Goal: Task Accomplishment & Management: Use online tool/utility

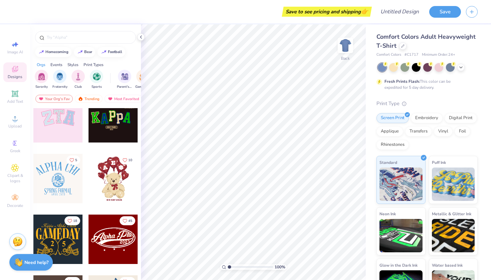
scroll to position [142, 0]
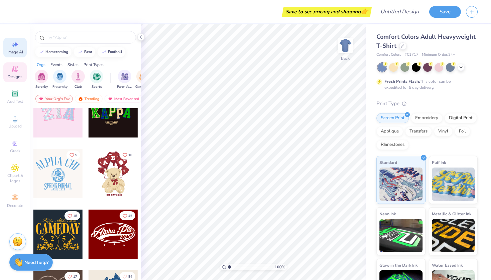
click at [20, 44] on div "Image AI" at bounding box center [14, 48] width 23 height 20
select select "4"
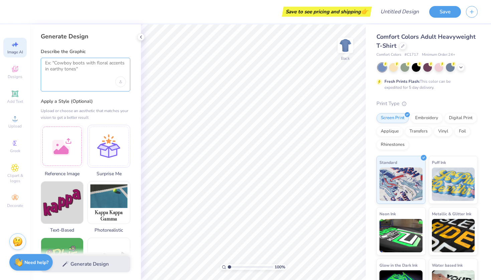
click at [70, 67] on textarea at bounding box center [85, 68] width 81 height 17
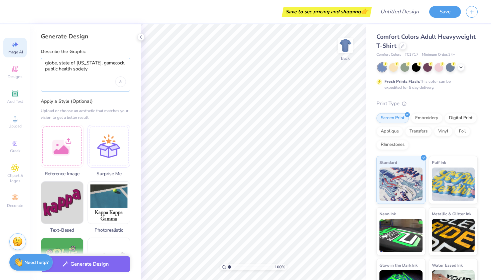
type textarea "globe, state of [US_STATE], gamecock, public health society"
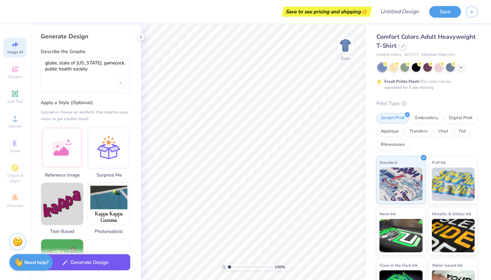
click at [91, 264] on button "Generate Design" at bounding box center [86, 263] width 90 height 16
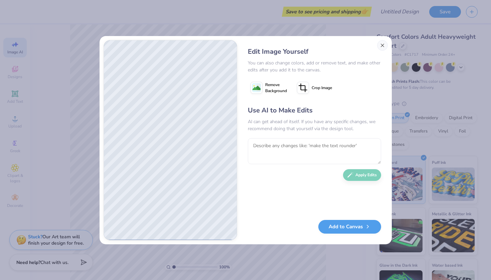
click at [380, 47] on button "Close" at bounding box center [382, 45] width 11 height 11
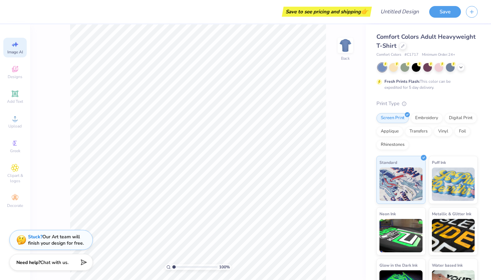
click at [15, 49] on div "Image AI" at bounding box center [14, 48] width 23 height 20
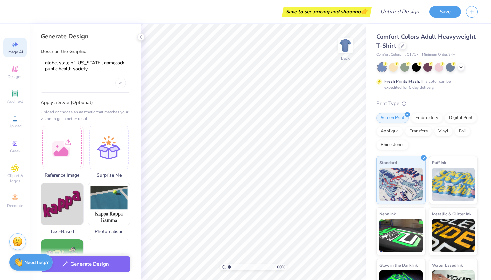
click at [15, 49] on div "Image AI" at bounding box center [14, 48] width 23 height 20
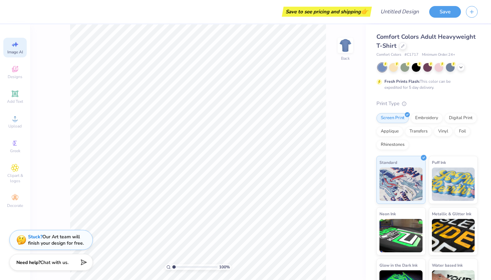
click at [15, 49] on div "Image AI" at bounding box center [14, 48] width 23 height 20
select select "4"
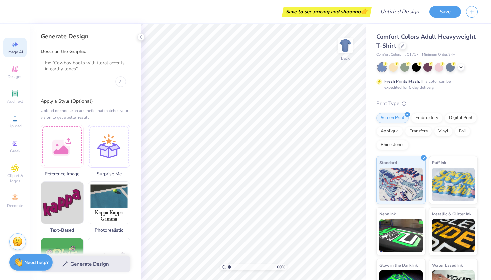
click at [76, 85] on div at bounding box center [86, 75] width 90 height 34
click at [74, 73] on textarea at bounding box center [85, 68] width 81 height 17
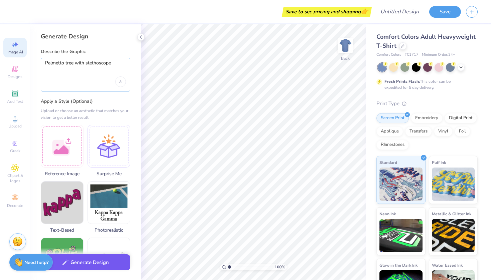
type textarea "Palmetto tree with stethoscope"
click at [101, 266] on button "Generate Design" at bounding box center [86, 263] width 90 height 16
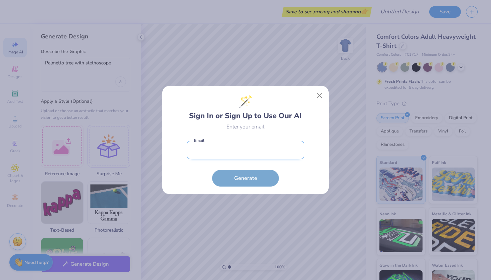
click at [270, 147] on input "email" at bounding box center [246, 150] width 118 height 18
type input "[EMAIL_ADDRESS][DOMAIN_NAME]"
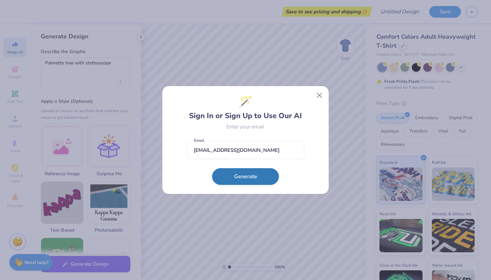
click at [255, 172] on button "Generate" at bounding box center [245, 176] width 67 height 17
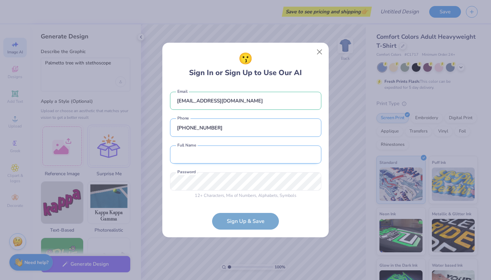
type input "[PHONE_NUMBER]"
type input "[PERSON_NAME]"
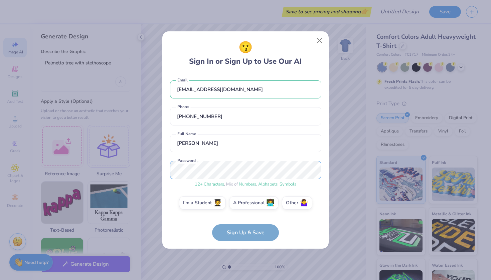
scroll to position [2, 0]
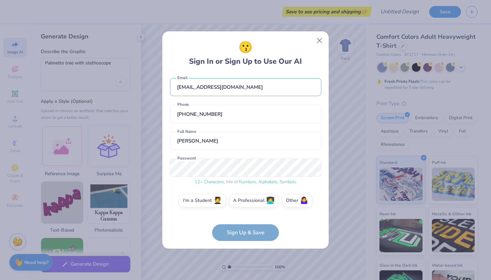
click at [270, 229] on form "[EMAIL_ADDRESS][DOMAIN_NAME] Email [PHONE_NUMBER] Phone [PERSON_NAME] Full Name…" at bounding box center [245, 158] width 151 height 168
click at [197, 208] on div "I'm a Student 🧑‍🎓 A Professional 👩‍💻 Other 🤷‍♀️" at bounding box center [245, 202] width 151 height 17
click at [197, 205] on label "I'm a Student 🧑‍🎓" at bounding box center [202, 199] width 47 height 13
click at [244, 205] on input "I'm a Student 🧑‍🎓" at bounding box center [246, 205] width 4 height 4
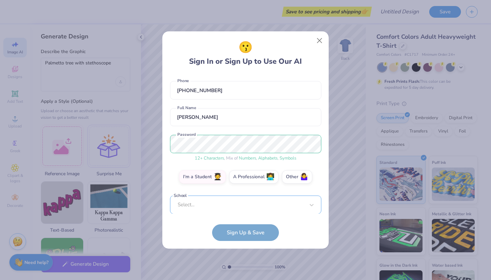
click at [241, 209] on div "[EMAIL_ADDRESS][DOMAIN_NAME] Email [PHONE_NUMBER] Phone [PERSON_NAME] Full Name…" at bounding box center [245, 144] width 151 height 140
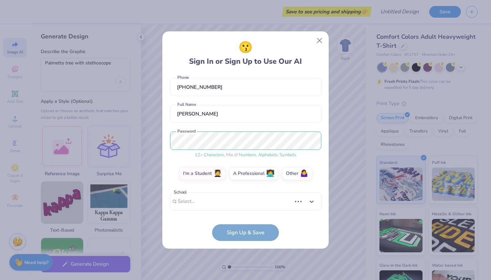
click at [308, 189] on div "[EMAIL_ADDRESS][DOMAIN_NAME] Email [PHONE_NUMBER] Phone [PERSON_NAME] Full Name…" at bounding box center [245, 144] width 151 height 140
click at [305, 197] on div "Select is focused ,type to refine list, press Down to open the menu, Select..." at bounding box center [245, 202] width 151 height 18
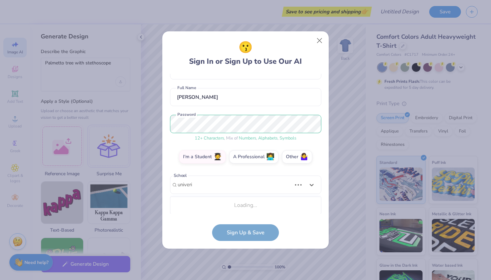
scroll to position [46, 0]
type input "[GEOGRAPHIC_DATA]"
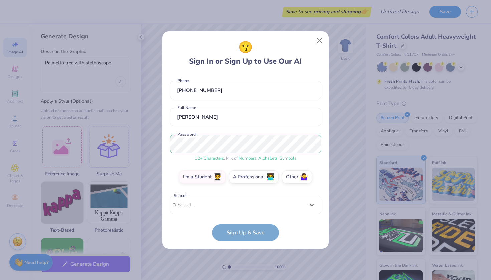
type input "o"
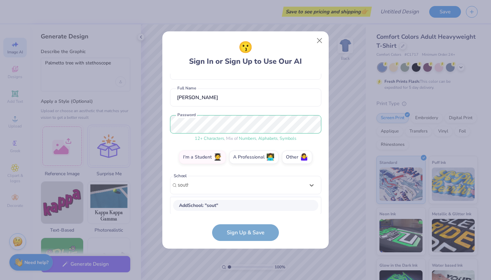
type input "south c"
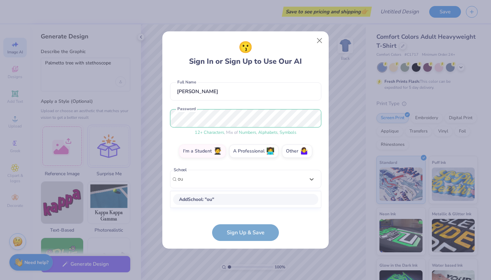
type input "o"
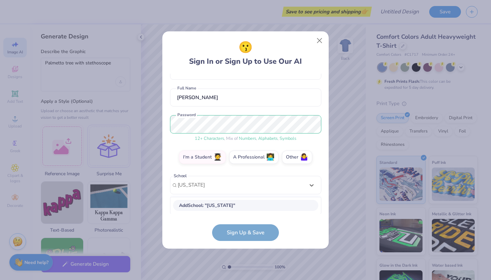
scroll to position [130, 0]
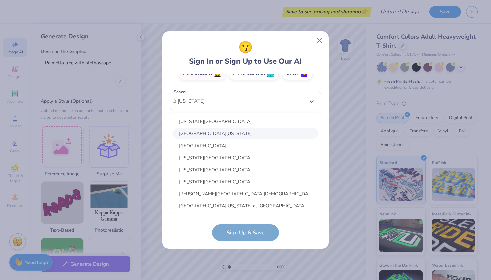
click at [272, 134] on div "[GEOGRAPHIC_DATA][US_STATE]" at bounding box center [245, 133] width 145 height 11
type input "[US_STATE]"
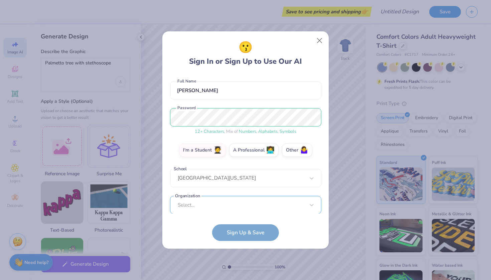
click at [217, 197] on div "Select..." at bounding box center [245, 205] width 151 height 18
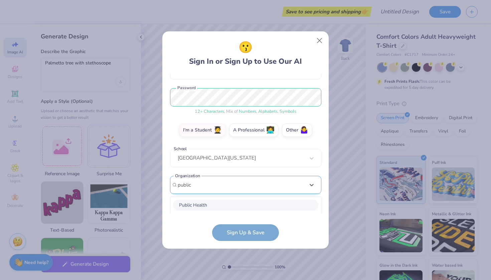
scroll to position [157, 0]
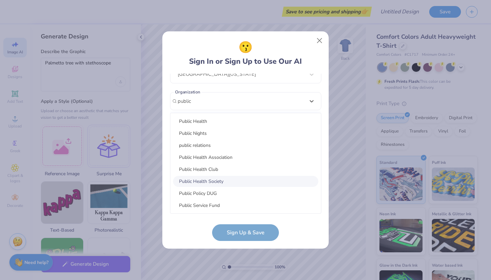
click at [231, 182] on div "Public Health Society" at bounding box center [245, 181] width 145 height 11
type input "public"
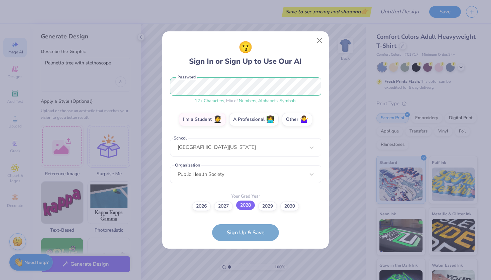
click at [250, 207] on label "2028" at bounding box center [245, 205] width 19 height 9
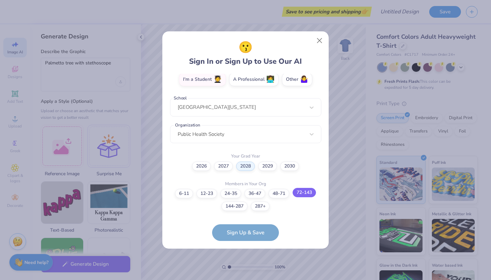
click at [302, 196] on label "72-143" at bounding box center [304, 192] width 23 height 9
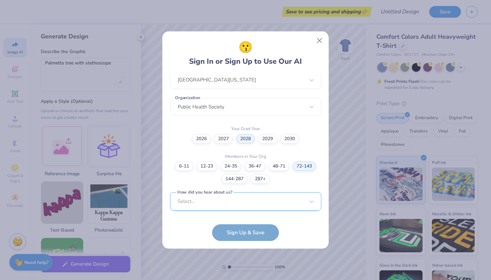
click at [294, 197] on div "Select..." at bounding box center [245, 202] width 151 height 18
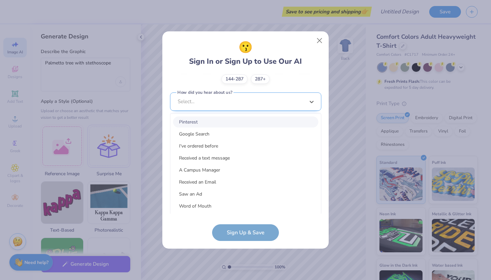
scroll to position [251, 0]
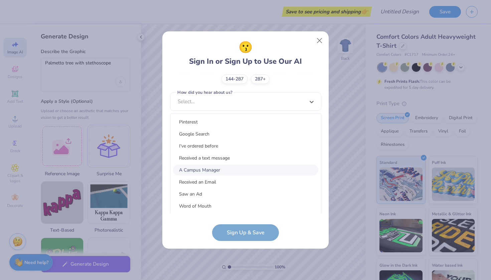
click at [259, 170] on div "A Campus Manager" at bounding box center [245, 170] width 145 height 11
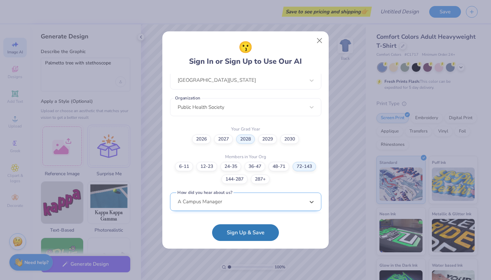
click at [268, 199] on div "option Word of Mouth focused, 8 of 15. 15 results available. Use Up and Down to…" at bounding box center [245, 254] width 151 height 122
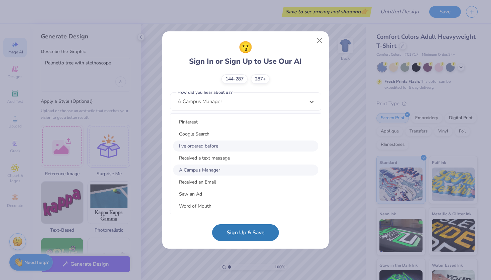
click at [241, 151] on div "I've ordered before" at bounding box center [245, 146] width 145 height 11
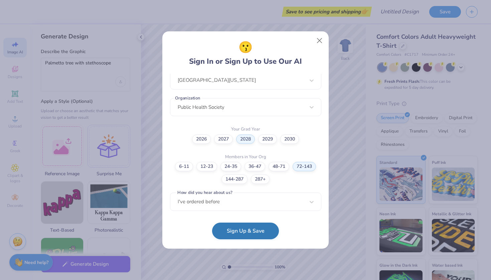
click at [248, 233] on button "Sign Up & Save" at bounding box center [245, 231] width 67 height 17
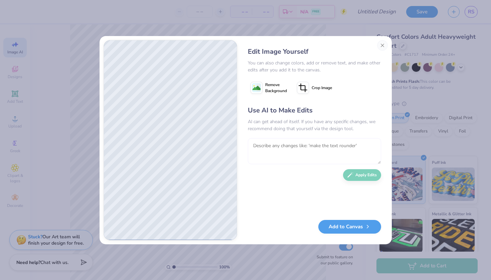
click at [352, 145] on textarea at bounding box center [314, 151] width 133 height 26
type textarea "make the palmetto tree the one for the state of [US_STATE]"
click at [358, 172] on button "Apply Edits" at bounding box center [362, 174] width 38 height 12
click at [378, 57] on div "Edit Image Yourself" at bounding box center [314, 53] width 133 height 13
click at [379, 48] on button "Close" at bounding box center [382, 45] width 11 height 11
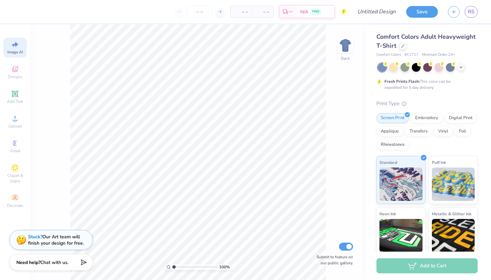
click at [20, 48] on div "Image AI" at bounding box center [14, 48] width 23 height 20
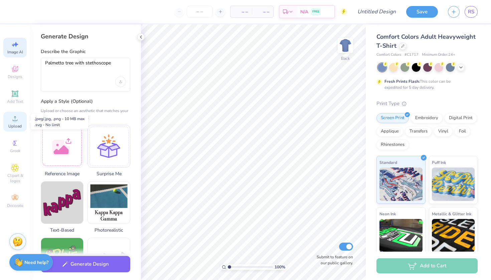
click at [16, 121] on circle at bounding box center [15, 121] width 4 height 4
click at [46, 63] on textarea "Palmetto tree with stethoscope" at bounding box center [85, 68] width 81 height 17
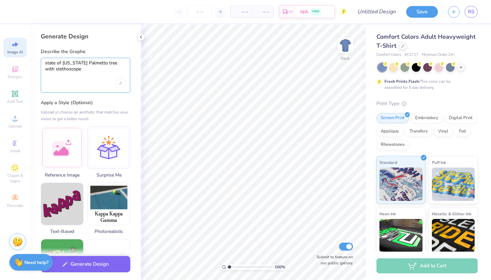
click at [123, 63] on textarea "state of [US_STATE] Palmetto tree with stethoscope" at bounding box center [85, 69] width 81 height 18
type textarea "state of [US_STATE] Palmetto tree and moon with stethoscope"
click at [73, 270] on button "Generate Design" at bounding box center [86, 263] width 90 height 16
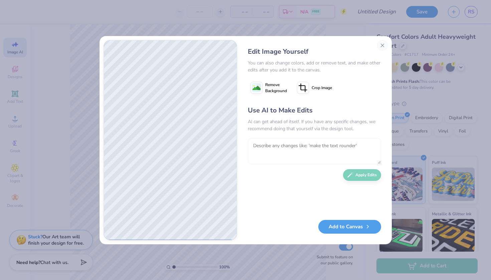
click at [288, 150] on textarea at bounding box center [314, 151] width 133 height 26
type textarea "make stethoscope a little cleaner"
click at [367, 176] on button "Apply Edits" at bounding box center [362, 174] width 38 height 12
click at [384, 47] on button "Close" at bounding box center [382, 45] width 11 height 11
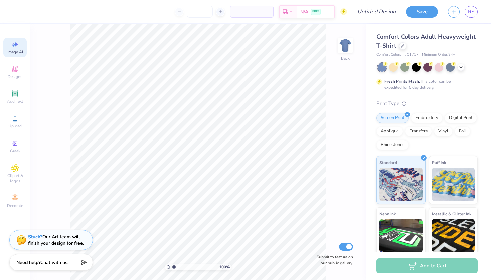
click at [18, 53] on span "Image AI" at bounding box center [15, 51] width 16 height 5
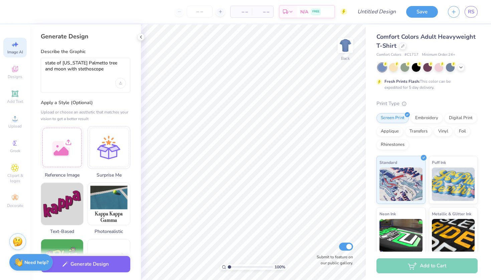
click at [18, 53] on span "Image AI" at bounding box center [15, 51] width 16 height 5
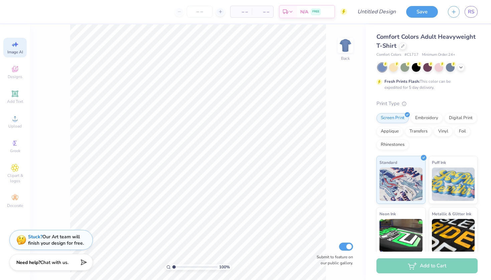
click at [18, 53] on span "Image AI" at bounding box center [15, 51] width 16 height 5
select select "4"
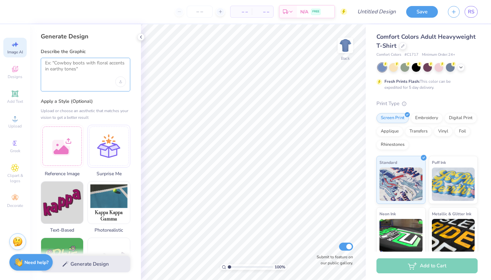
click at [77, 70] on textarea at bounding box center [85, 68] width 81 height 17
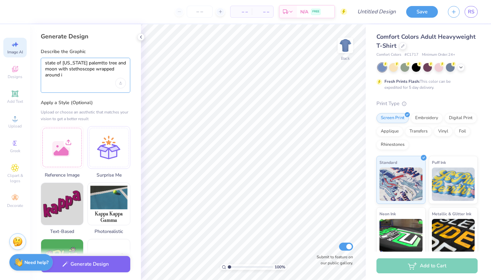
type textarea "state of [US_STATE] palemtto tree and moon with stethoscope wrapped around it"
click at [88, 261] on button "Generate Design" at bounding box center [86, 263] width 90 height 16
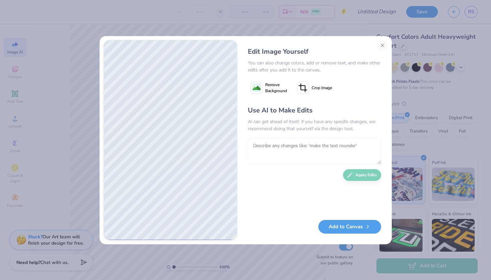
click at [277, 146] on textarea at bounding box center [314, 151] width 133 height 26
type textarea "make the tree and moon and stethoscope black and state white"
click at [360, 173] on button "Apply Edits" at bounding box center [362, 174] width 38 height 12
